Goal: Check status: Check status

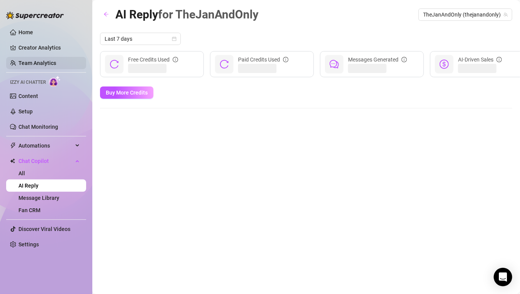
click at [43, 62] on link "Team Analytics" at bounding box center [37, 63] width 38 height 6
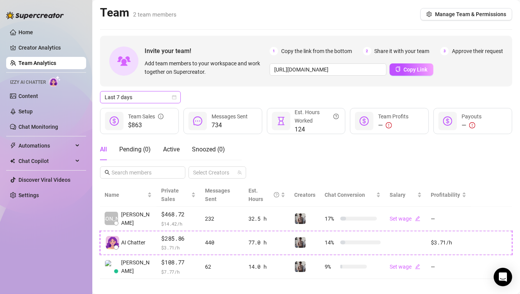
click at [167, 96] on span "Last 7 days" at bounding box center [141, 98] width 72 height 12
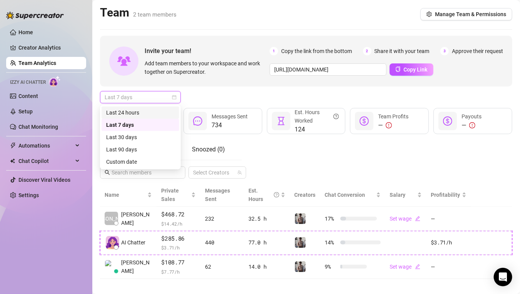
click at [154, 116] on div "Last 24 hours" at bounding box center [140, 112] width 68 height 8
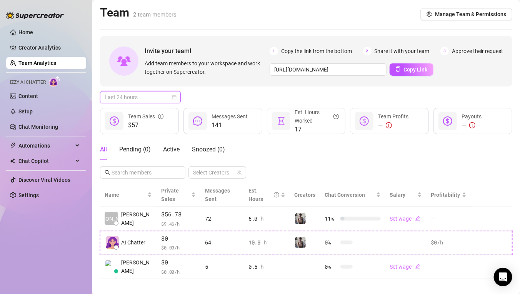
click at [178, 94] on div "Last 24 hours" at bounding box center [140, 97] width 81 height 12
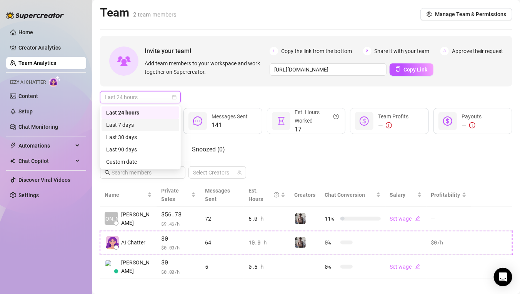
click at [157, 127] on div "Last 7 days" at bounding box center [140, 125] width 68 height 8
